Goal: Navigation & Orientation: Find specific page/section

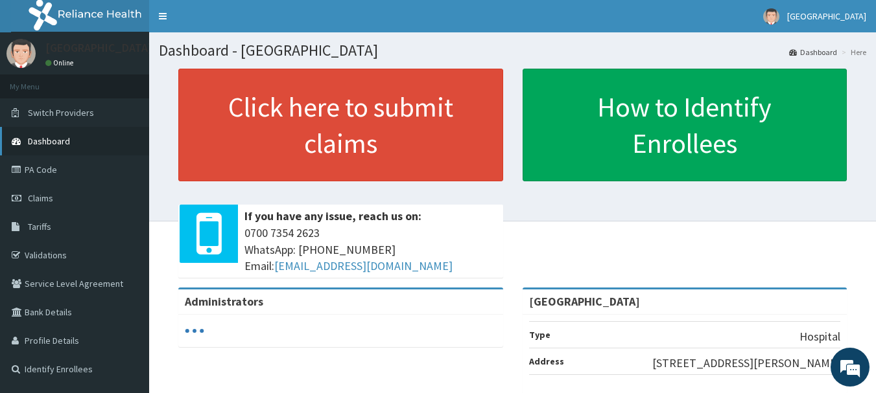
click at [26, 153] on link "Dashboard" at bounding box center [74, 141] width 149 height 29
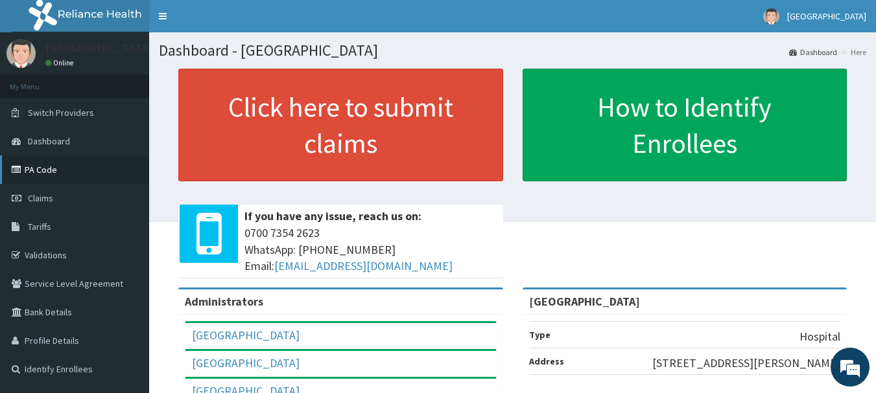
click at [43, 167] on link "PA Code" at bounding box center [74, 170] width 149 height 29
